Goal: Transaction & Acquisition: Obtain resource

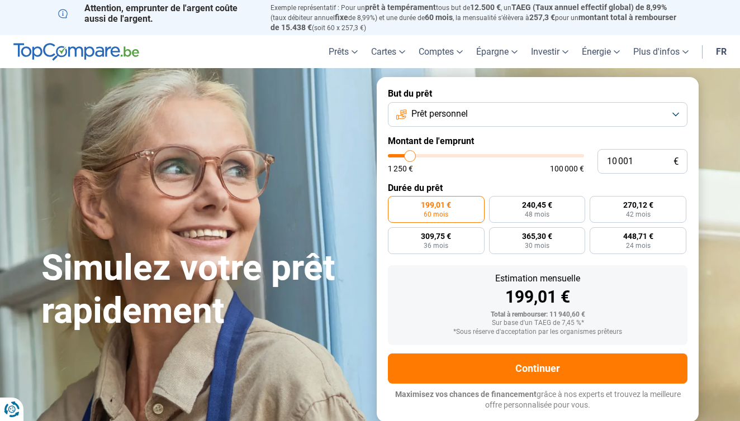
click at [582, 103] on button "Prêt personnel" at bounding box center [537, 114] width 299 height 25
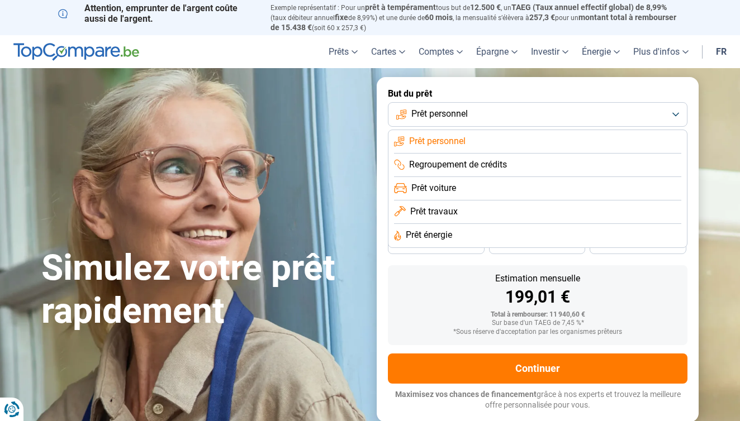
click at [443, 193] on span "Prêt voiture" at bounding box center [433, 188] width 45 height 12
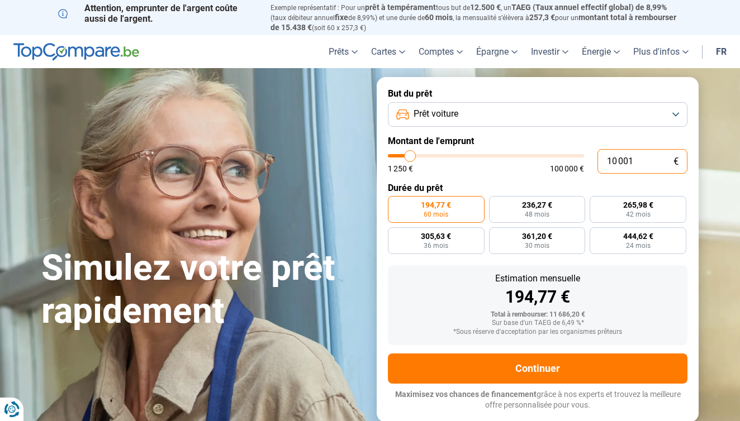
drag, startPoint x: 642, startPoint y: 156, endPoint x: 589, endPoint y: 161, distance: 53.3
click at [589, 161] on div "10 001 € 1 250 € 100 000 €" at bounding box center [537, 161] width 299 height 25
type input "0"
type input "1250"
type input "2"
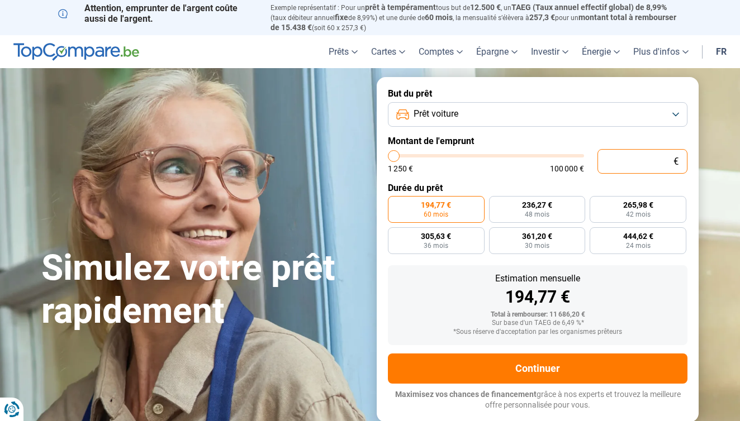
type input "1250"
type input "28"
type input "1250"
type input "280"
type input "1250"
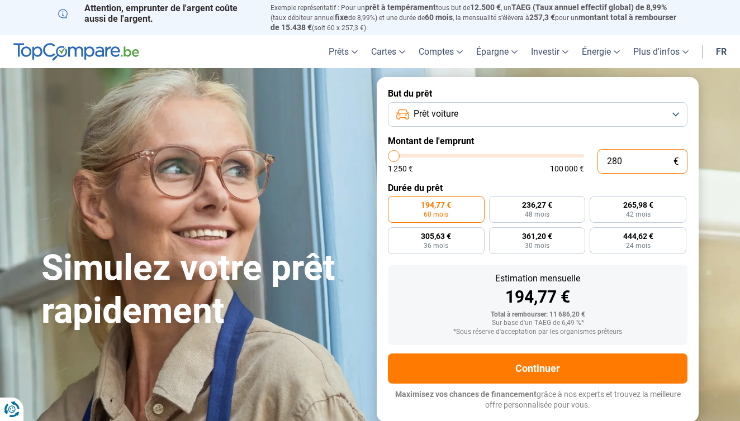
type input "2 800"
type input "2750"
type input "28 000"
type input "28000"
radio input "false"
